Goal: Transaction & Acquisition: Purchase product/service

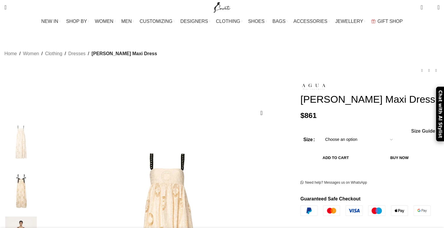
scroll to position [70, 0]
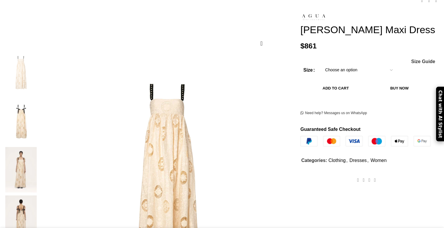
click at [327, 73] on select "Choose an option 6 UK 8 UK 10 [GEOGRAPHIC_DATA] 12 [GEOGRAPHIC_DATA] 14 [GEOGRA…" at bounding box center [359, 70] width 76 height 12
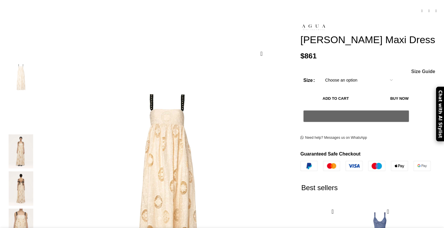
scroll to position [81, 0]
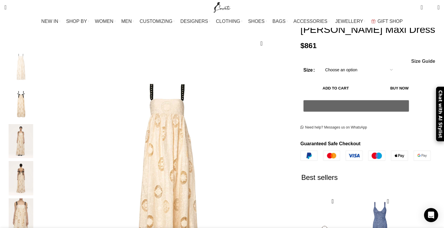
click at [39, 129] on img "3 / 7" at bounding box center [21, 141] width 36 height 34
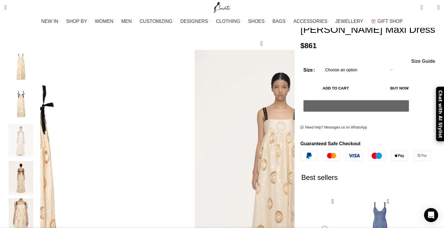
click at [39, 145] on img "3 / 7" at bounding box center [21, 141] width 36 height 34
click at [39, 153] on div "3 / 7" at bounding box center [21, 142] width 36 height 37
click at [39, 168] on img "4 / 7" at bounding box center [21, 178] width 36 height 34
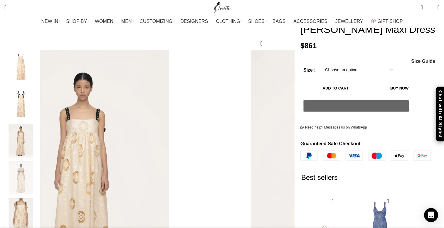
click at [39, 199] on img "5 / 7" at bounding box center [21, 216] width 36 height 34
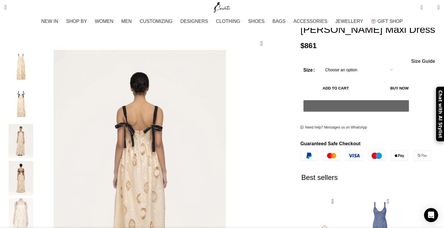
click at [39, 68] on img "1 / 7" at bounding box center [21, 67] width 36 height 34
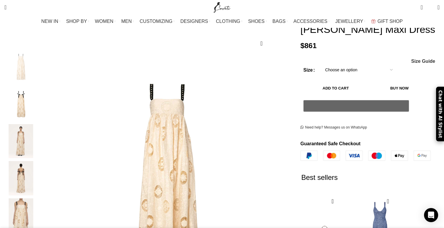
scroll to position [0, 32]
